Goal: Task Accomplishment & Management: Use online tool/utility

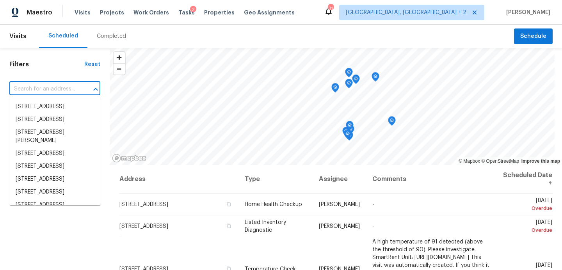
click at [69, 89] on input "text" at bounding box center [43, 89] width 69 height 12
paste input "[STREET_ADDRESS]"
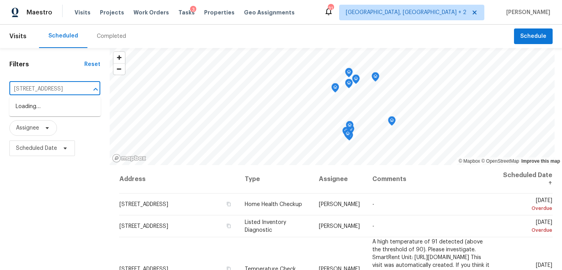
scroll to position [0, 23]
click at [128, 107] on div "Filters Reset [STREET_ADDRESS] ​ Type Assignee Scheduled Date © Mapbox © OpenSt…" at bounding box center [281, 214] width 562 height 333
type input "[STREET_ADDRESS]"
click at [85, 113] on li "[STREET_ADDRESS]" at bounding box center [54, 106] width 91 height 13
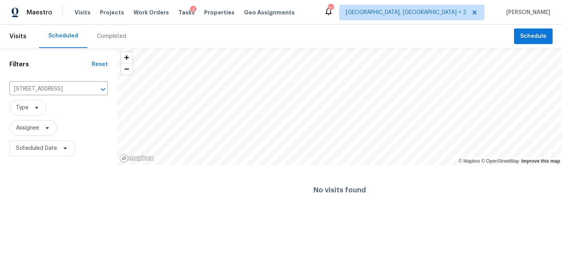
click at [108, 42] on div "Completed" at bounding box center [111, 36] width 48 height 23
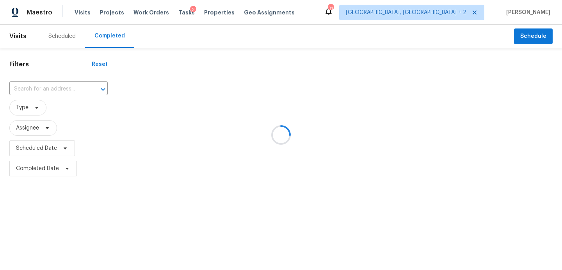
click at [50, 93] on div at bounding box center [281, 135] width 562 height 270
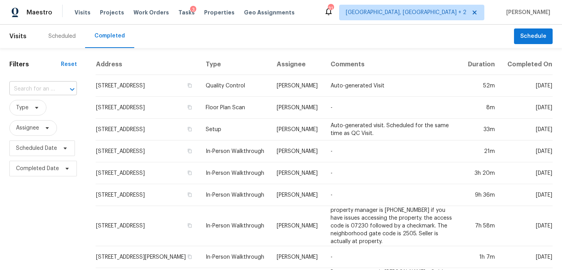
click at [51, 90] on input "text" at bounding box center [32, 89] width 46 height 12
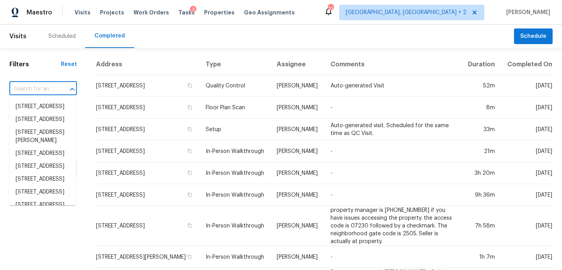
paste input "[STREET_ADDRESS]"
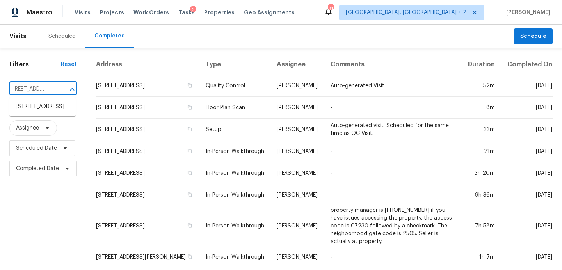
scroll to position [0, 7]
type input "[STREET_ADDRESS]"
click at [33, 113] on li "[STREET_ADDRESS]" at bounding box center [42, 106] width 66 height 13
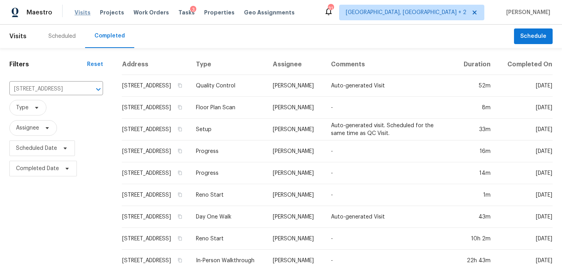
click at [81, 12] on span "Visits" at bounding box center [83, 13] width 16 height 8
click at [83, 12] on span "Visits" at bounding box center [83, 13] width 16 height 8
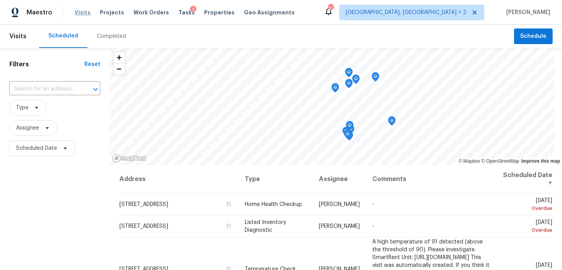
click at [77, 12] on span "Visits" at bounding box center [83, 13] width 16 height 8
click at [98, 30] on div "Completed" at bounding box center [111, 36] width 48 height 23
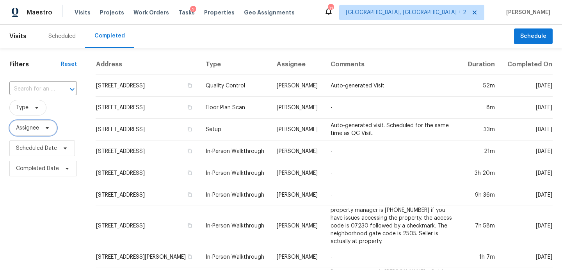
click at [49, 130] on icon at bounding box center [47, 128] width 6 height 6
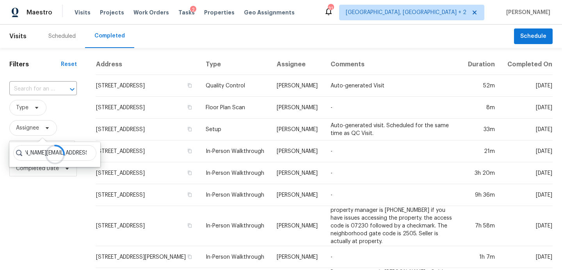
scroll to position [0, 25]
type input "sheila.cooksey@opendoor.com"
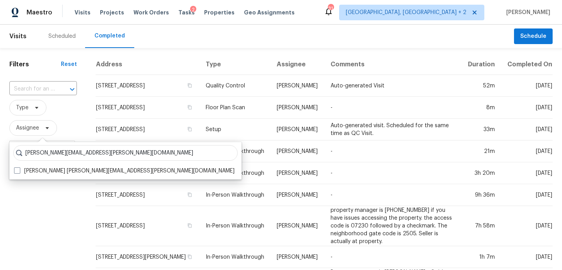
scroll to position [0, 0]
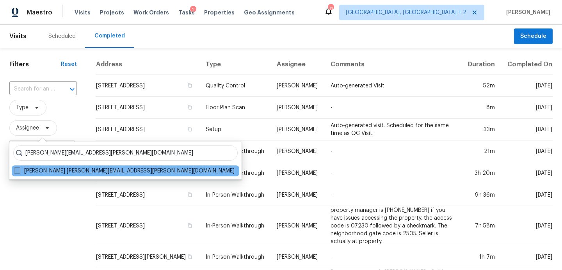
click at [73, 170] on label "Sheila Cooksey sheila.cooksey@opendoor.com" at bounding box center [124, 171] width 220 height 8
click at [19, 170] on input "Sheila Cooksey sheila.cooksey@opendoor.com" at bounding box center [16, 169] width 5 height 5
checkbox input "true"
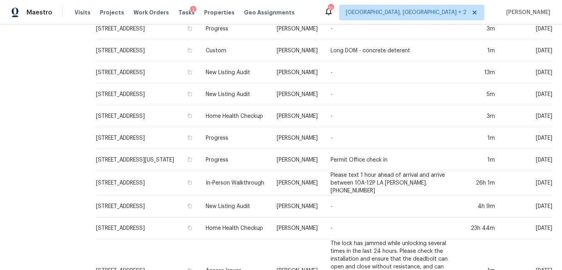
scroll to position [304, 0]
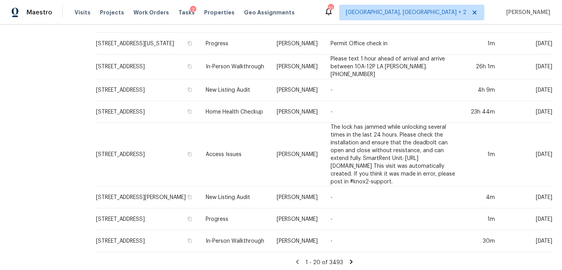
click at [349, 262] on icon at bounding box center [351, 261] width 7 height 7
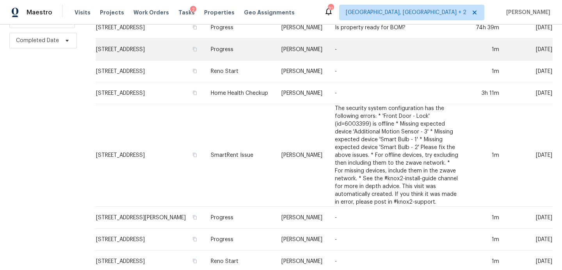
scroll to position [437, 0]
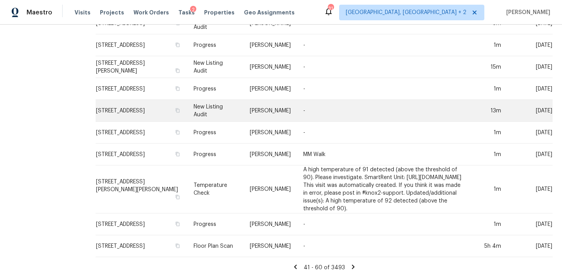
scroll to position [0, 0]
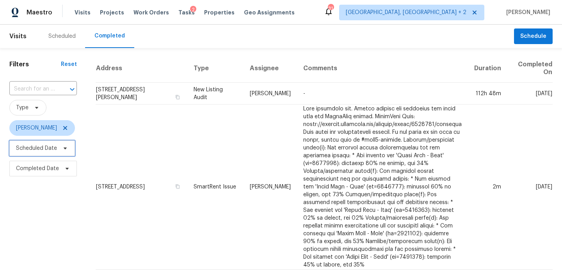
click at [44, 149] on span "Scheduled Date" at bounding box center [36, 148] width 41 height 8
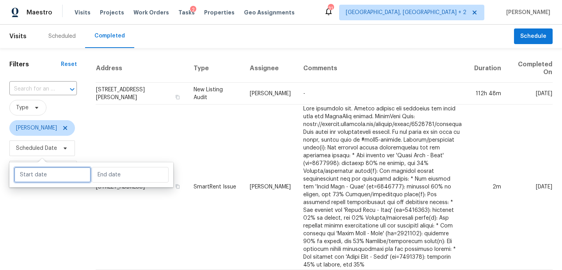
click at [53, 180] on input "text" at bounding box center [52, 175] width 77 height 16
select select "9"
select select "2025"
select select "10"
select select "2025"
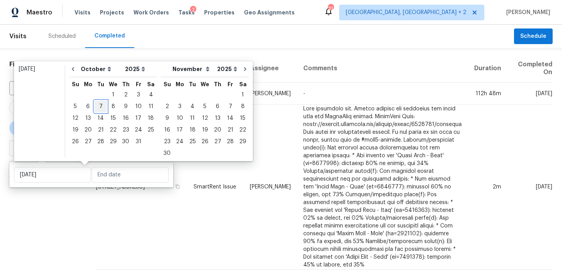
click at [101, 108] on div "7" at bounding box center [100, 106] width 12 height 11
type input "Tue, Oct 07"
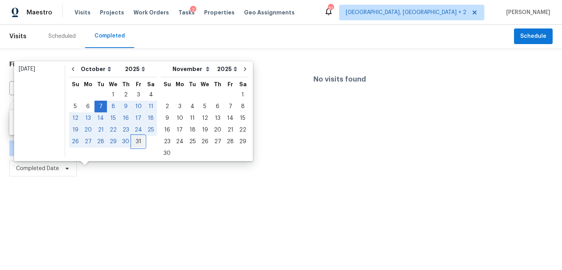
click at [136, 144] on div "31" at bounding box center [138, 141] width 13 height 11
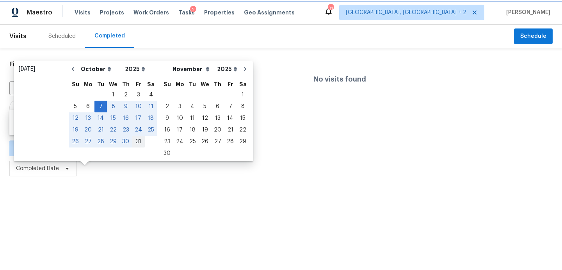
type input "Fri, Oct 31"
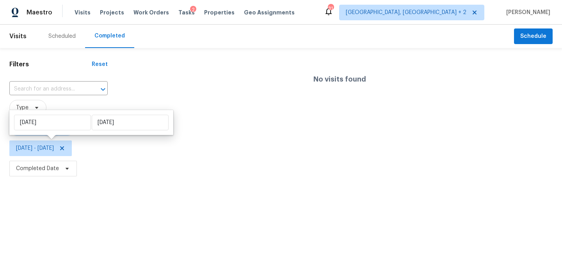
click at [77, 179] on html "Maestro Visits Projects Work Orders Tasks 2 Properties Geo Assignments 31 Kille…" at bounding box center [281, 89] width 562 height 179
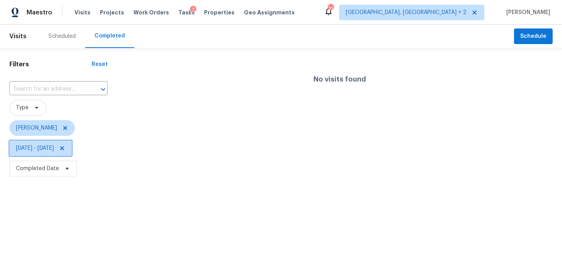
click at [50, 151] on span "Tue, Oct 07 - Fri, Oct 31" at bounding box center [35, 148] width 38 height 8
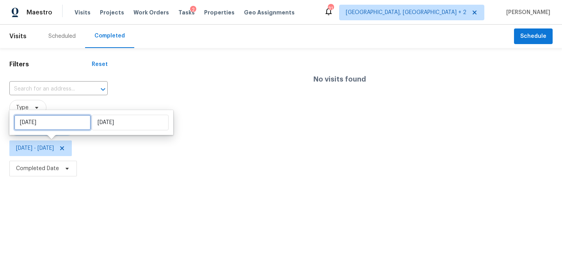
select select "9"
select select "2025"
select select "10"
select select "2025"
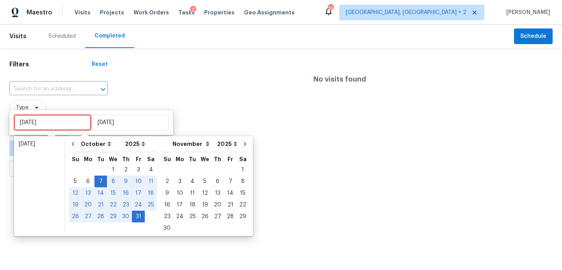
click at [66, 121] on input "Tue, Oct 07" at bounding box center [52, 123] width 77 height 16
click at [76, 145] on button "Go to previous month" at bounding box center [73, 144] width 12 height 16
select select "8"
select select "9"
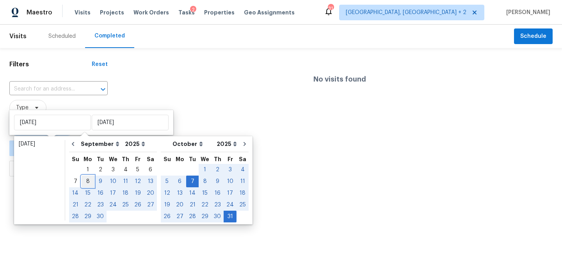
click at [87, 179] on div "8" at bounding box center [88, 181] width 12 height 11
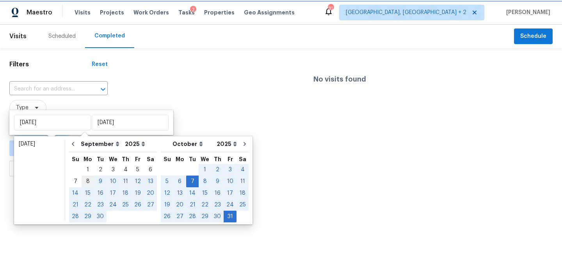
type input "Mon, Sep 08"
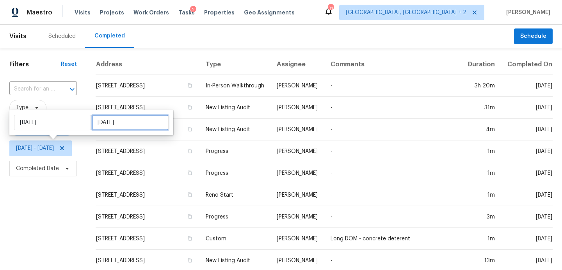
click at [116, 123] on input "Fri, Oct 31" at bounding box center [130, 123] width 77 height 16
select select "8"
select select "2025"
select select "9"
select select "2025"
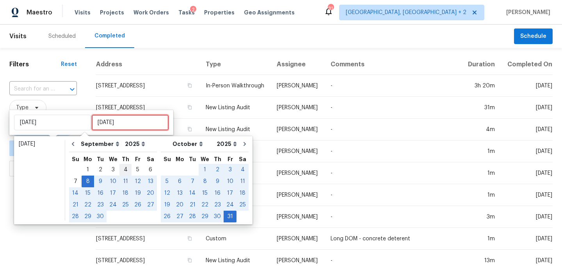
type input "Thu, Sep 04"
type input "Mon, Sep 08"
click at [101, 217] on div "30" at bounding box center [100, 216] width 12 height 11
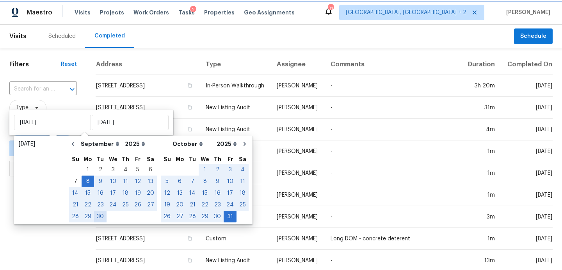
type input "[DATE]"
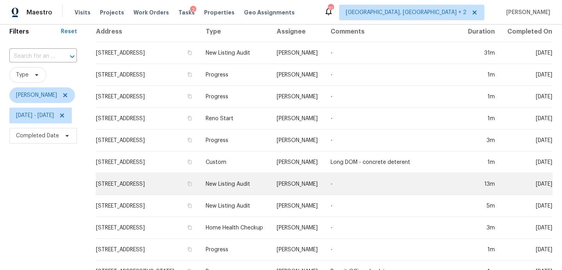
scroll to position [323, 0]
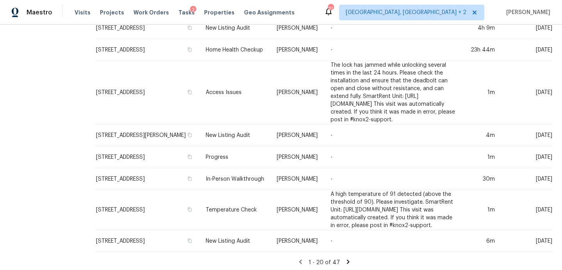
click at [349, 259] on icon at bounding box center [348, 261] width 3 height 4
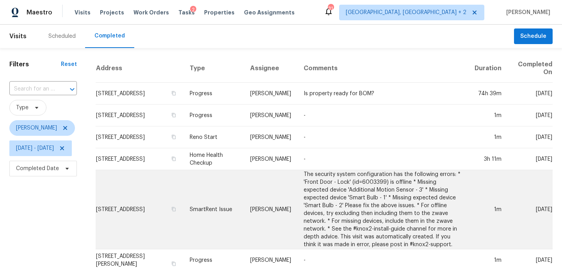
scroll to position [545, 0]
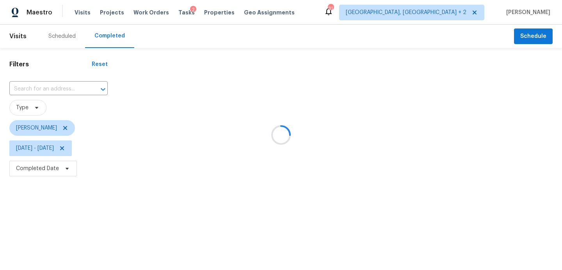
scroll to position [0, 0]
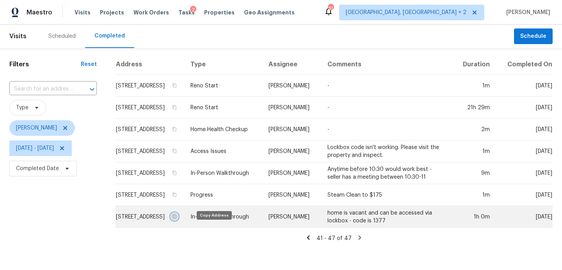
click at [177, 219] on icon "button" at bounding box center [174, 216] width 5 height 5
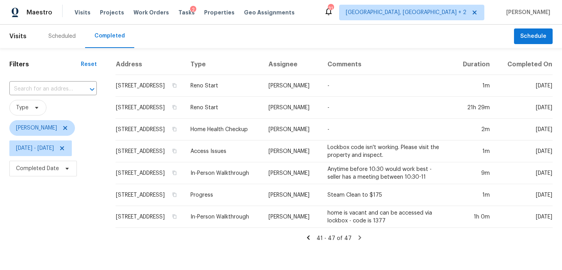
click at [310, 240] on icon at bounding box center [308, 237] width 3 height 4
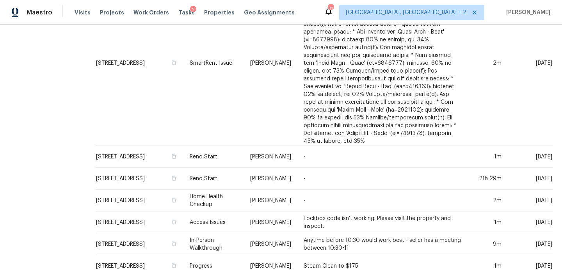
scroll to position [485, 0]
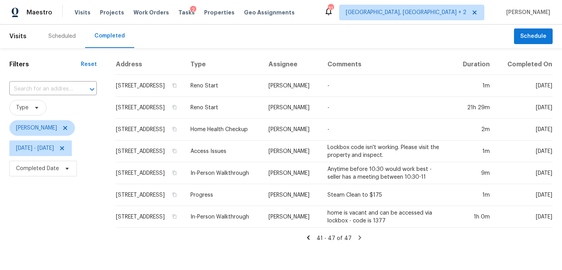
click at [359, 241] on icon at bounding box center [359, 237] width 7 height 7
click at [360, 240] on icon at bounding box center [360, 237] width 3 height 4
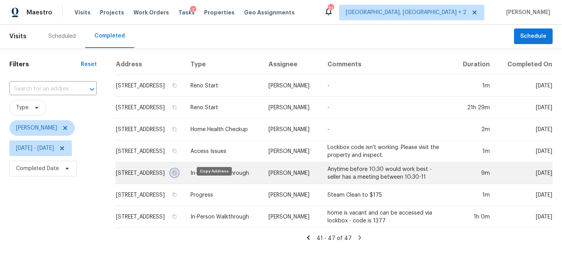
click at [177, 175] on icon "button" at bounding box center [174, 173] width 5 height 5
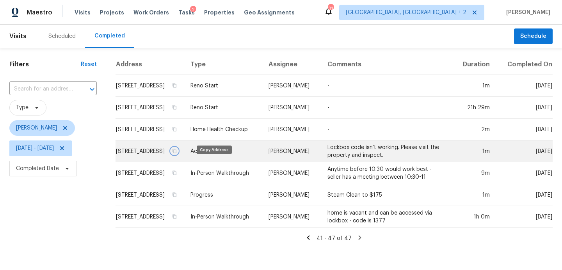
click at [177, 153] on icon "button" at bounding box center [174, 151] width 5 height 5
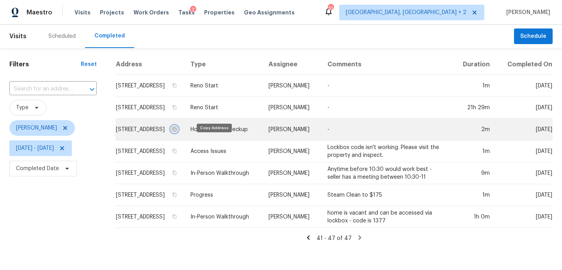
click at [176, 131] on icon "button" at bounding box center [174, 129] width 4 height 4
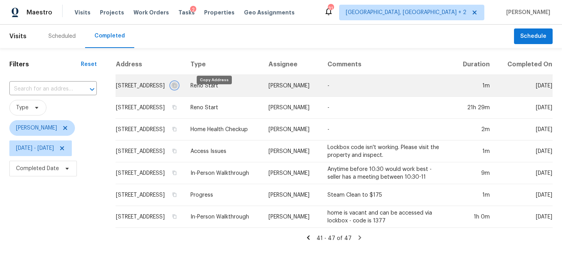
click at [176, 87] on icon "button" at bounding box center [174, 85] width 4 height 4
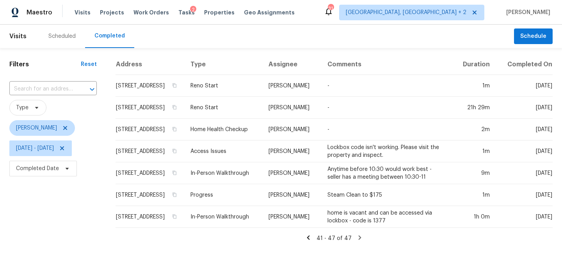
click at [312, 241] on icon at bounding box center [308, 237] width 7 height 7
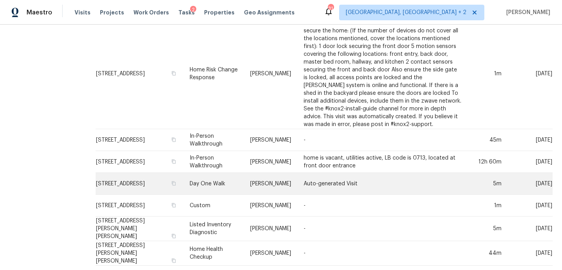
scroll to position [175, 0]
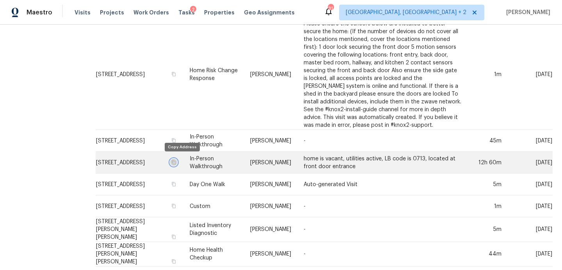
click at [176, 160] on icon "button" at bounding box center [174, 162] width 4 height 4
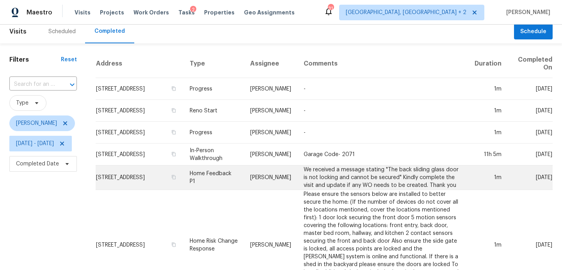
scroll to position [4, 0]
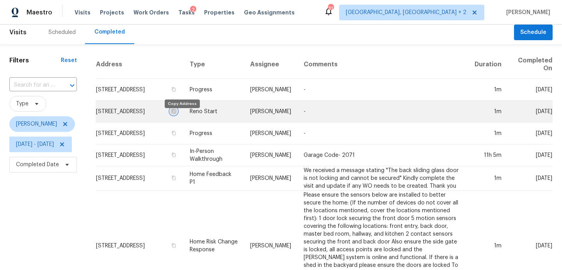
click at [176, 114] on icon "button" at bounding box center [173, 111] width 5 height 5
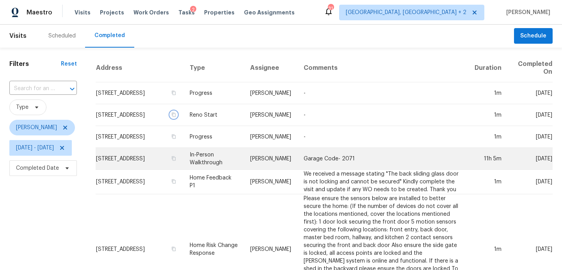
scroll to position [0, 0]
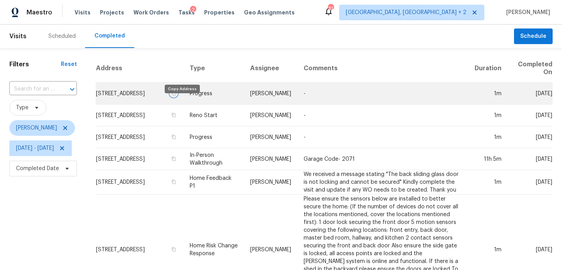
click at [176, 95] on icon "button" at bounding box center [174, 93] width 4 height 4
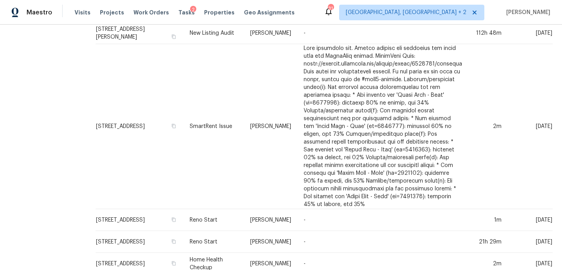
scroll to position [485, 0]
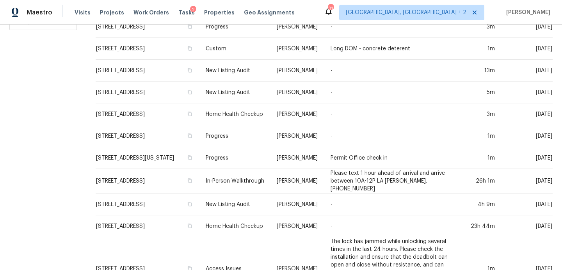
scroll to position [142, 0]
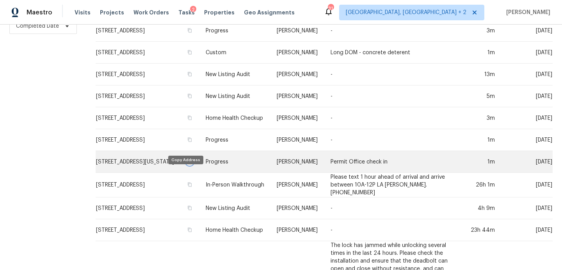
click at [187, 164] on icon "button" at bounding box center [189, 161] width 5 height 5
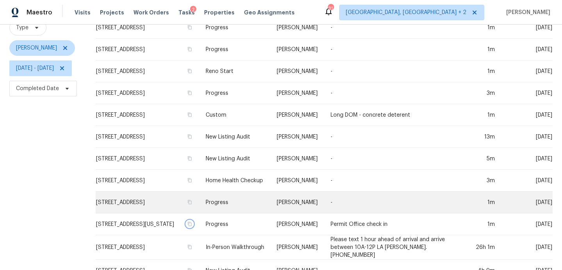
scroll to position [79, 0]
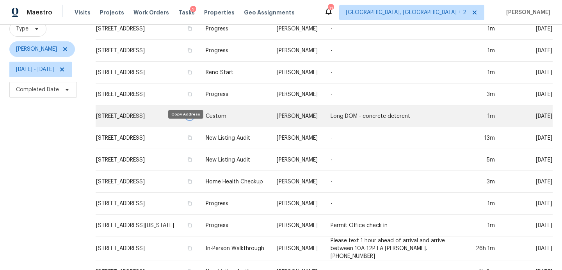
click at [187, 118] on icon "button" at bounding box center [189, 116] width 5 height 5
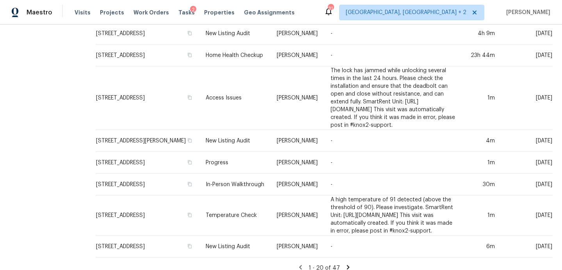
scroll to position [323, 0]
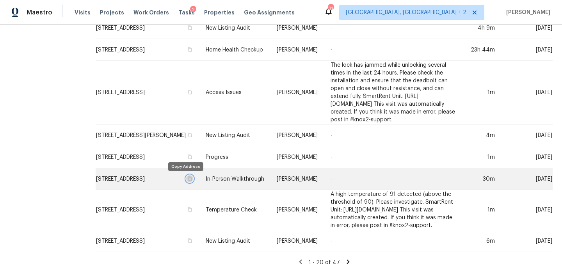
click at [187, 181] on icon "button" at bounding box center [189, 178] width 5 height 5
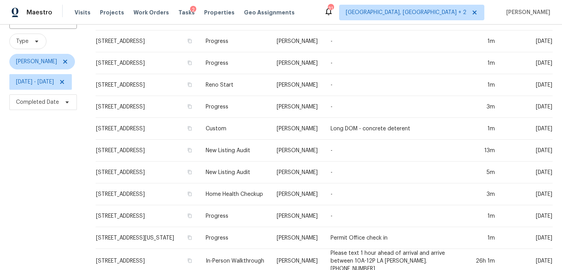
scroll to position [61, 0]
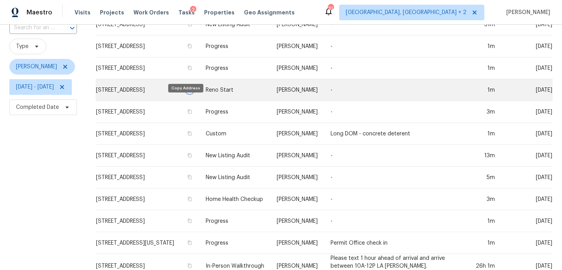
click at [188, 92] on icon "button" at bounding box center [190, 89] width 4 height 4
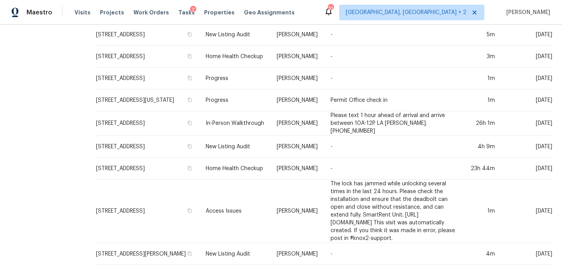
scroll to position [204, 0]
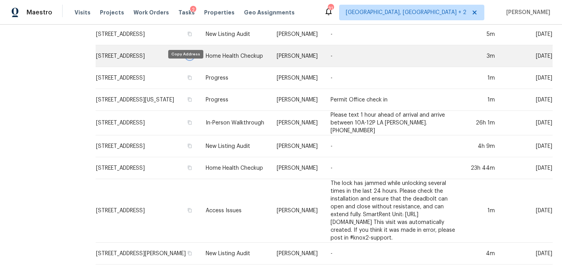
click at [187, 58] on icon "button" at bounding box center [189, 55] width 5 height 5
